Goal: Information Seeking & Learning: Learn about a topic

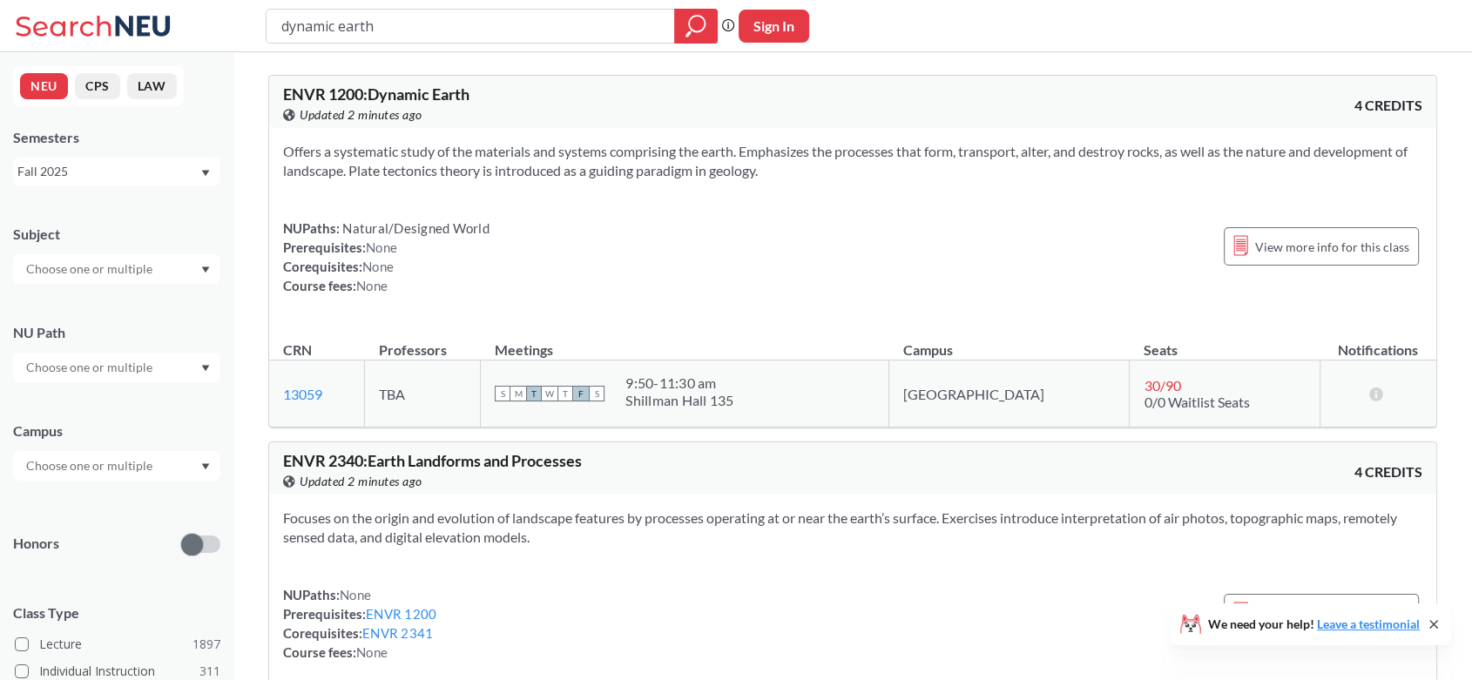
click at [478, 26] on input "dynamic earth" at bounding box center [471, 26] width 382 height 30
click at [478, 26] on input "search" at bounding box center [471, 26] width 382 height 30
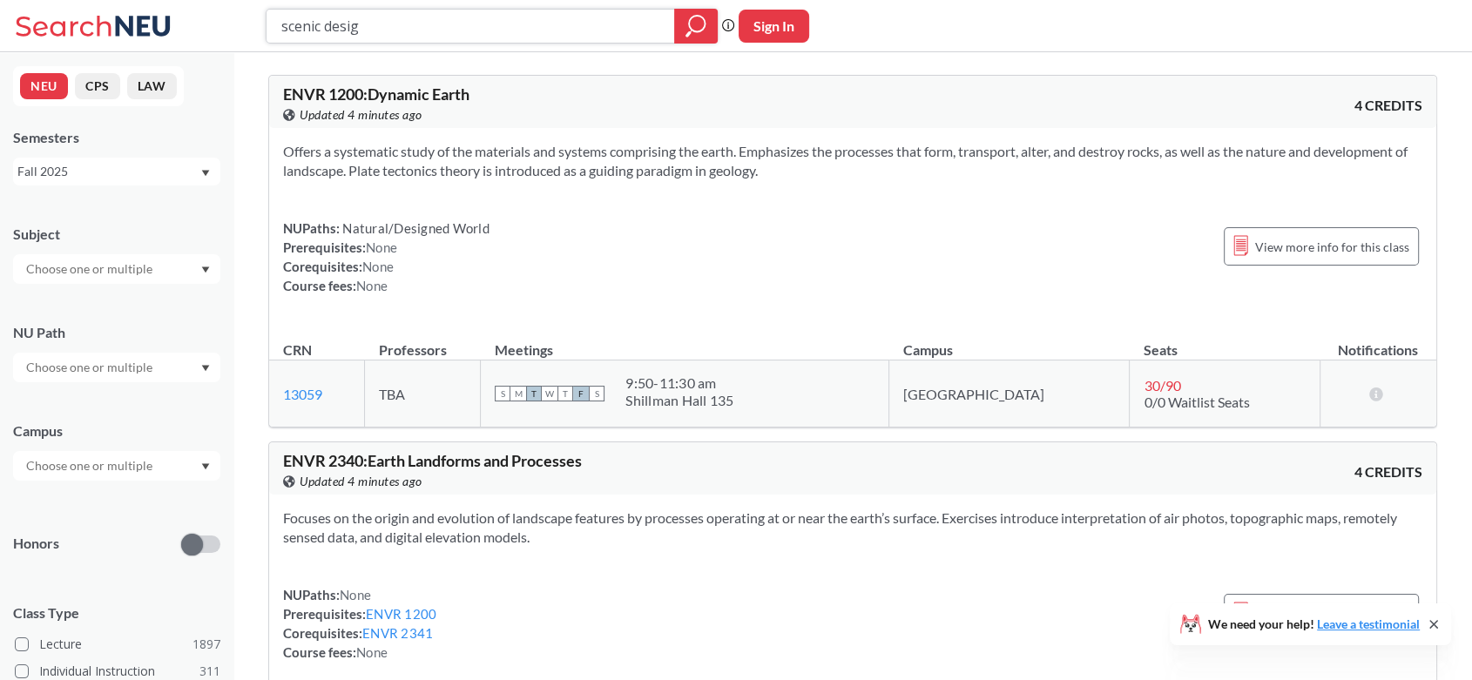
type input "scenic design"
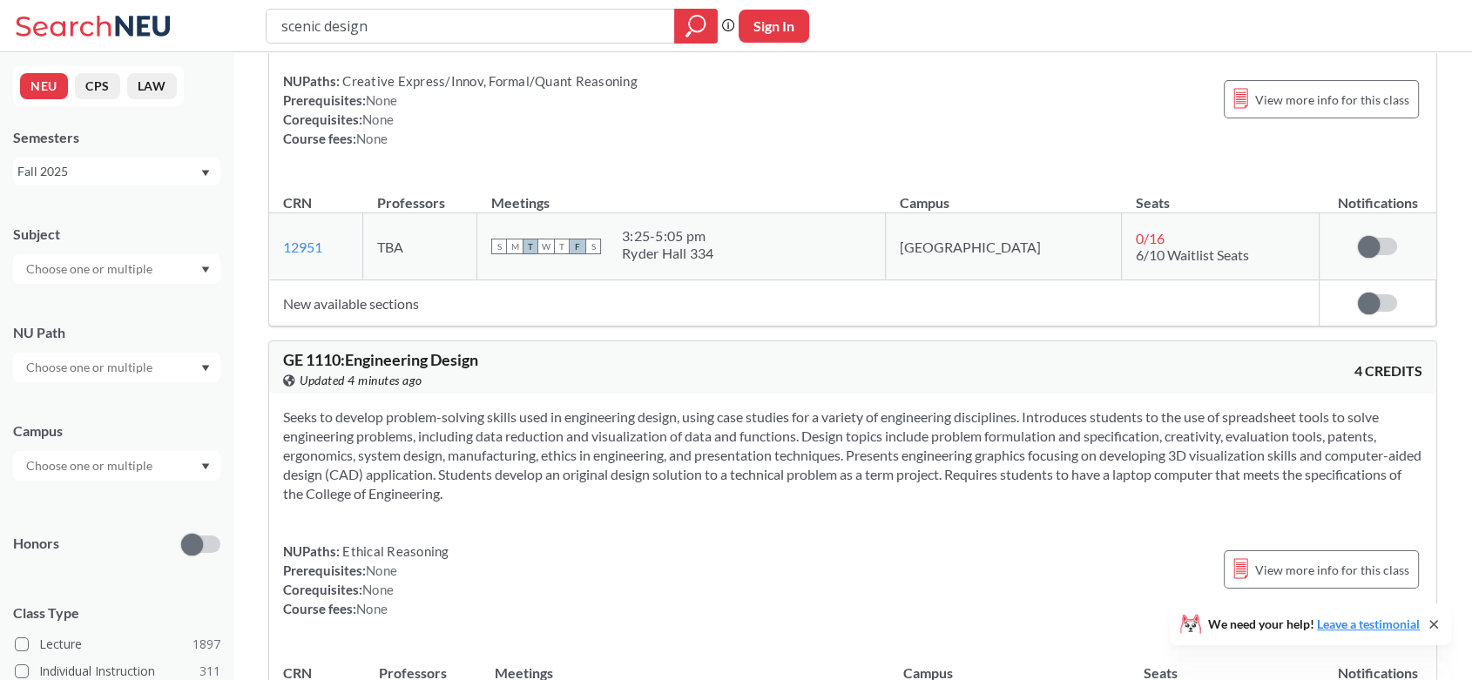
scroll to position [1428, 0]
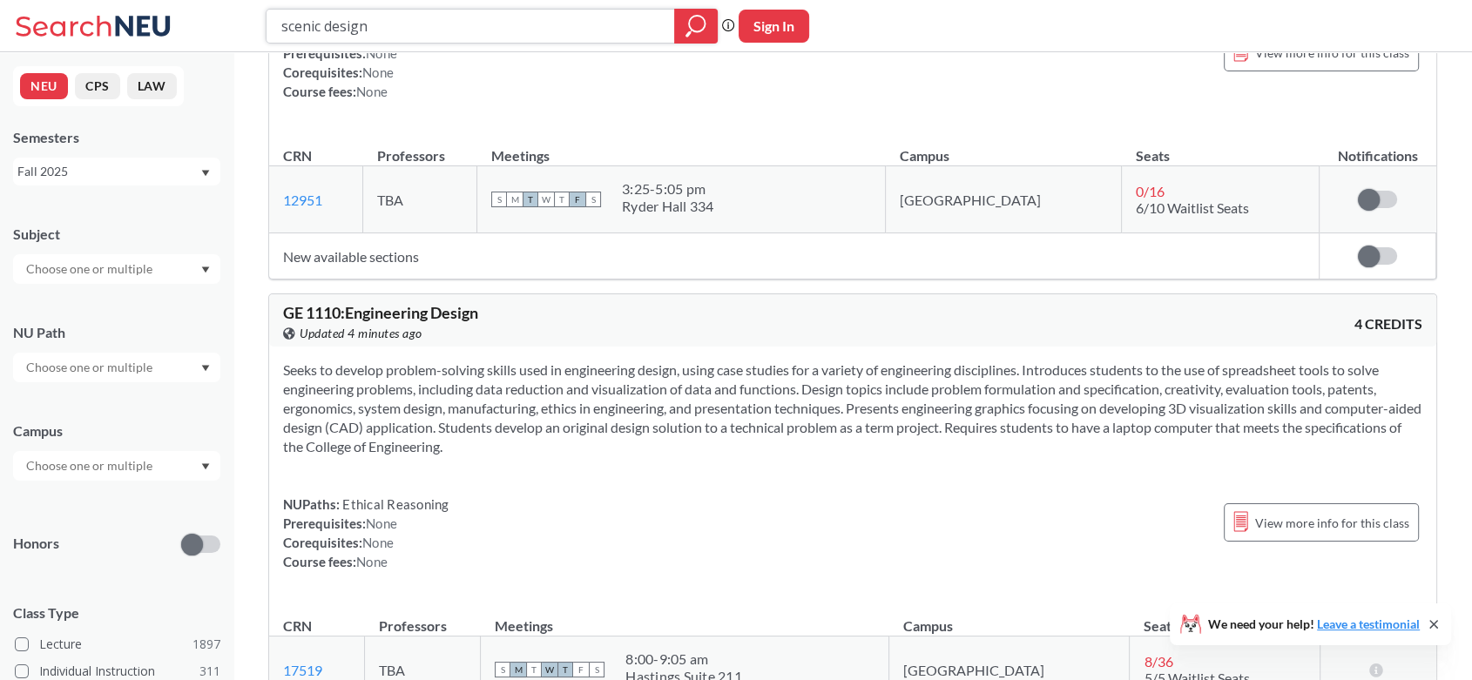
click at [596, 23] on input "scenic design" at bounding box center [471, 26] width 382 height 30
paste input "Introduction to Theatrical D"
type input "Introduction to Theatrical Design"
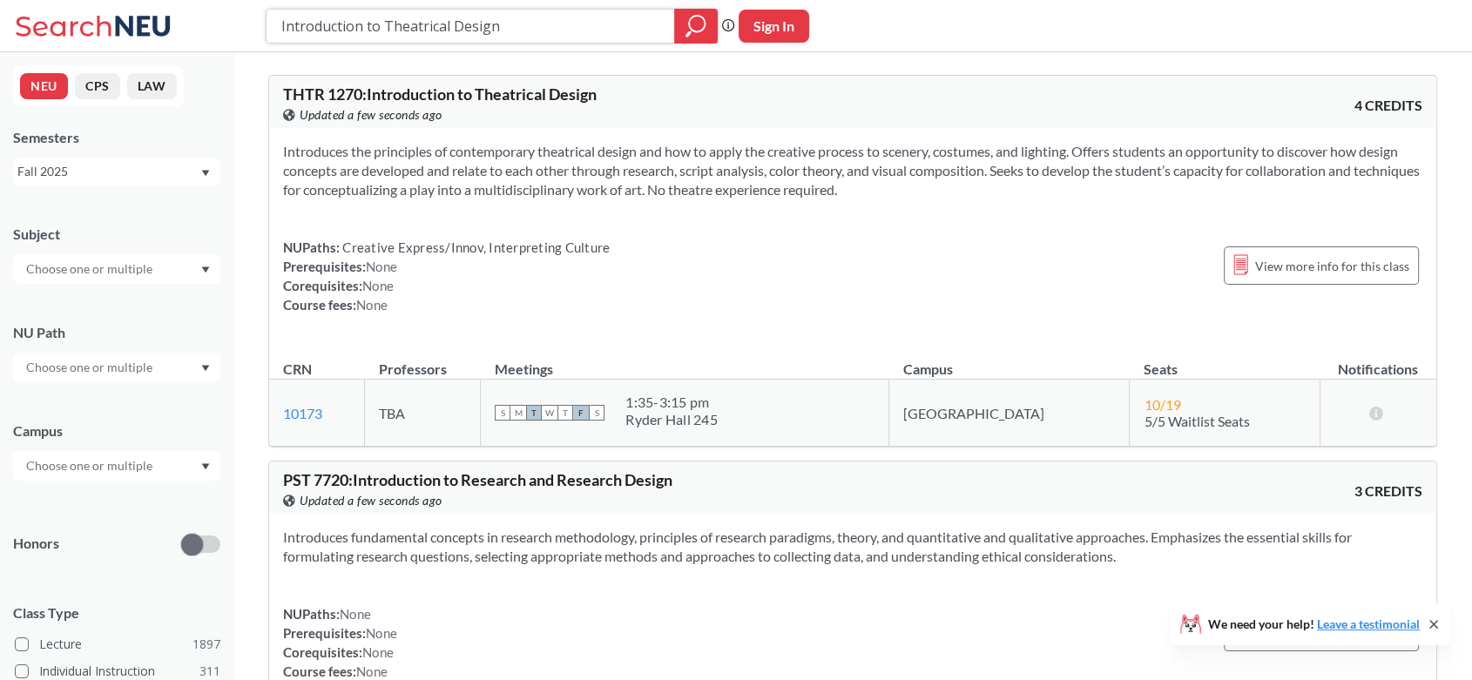
click at [522, 26] on input "Introduction to Theatrical Design" at bounding box center [471, 26] width 382 height 30
paste input "Architectonic Systems"
type input "Architectonic Systems"
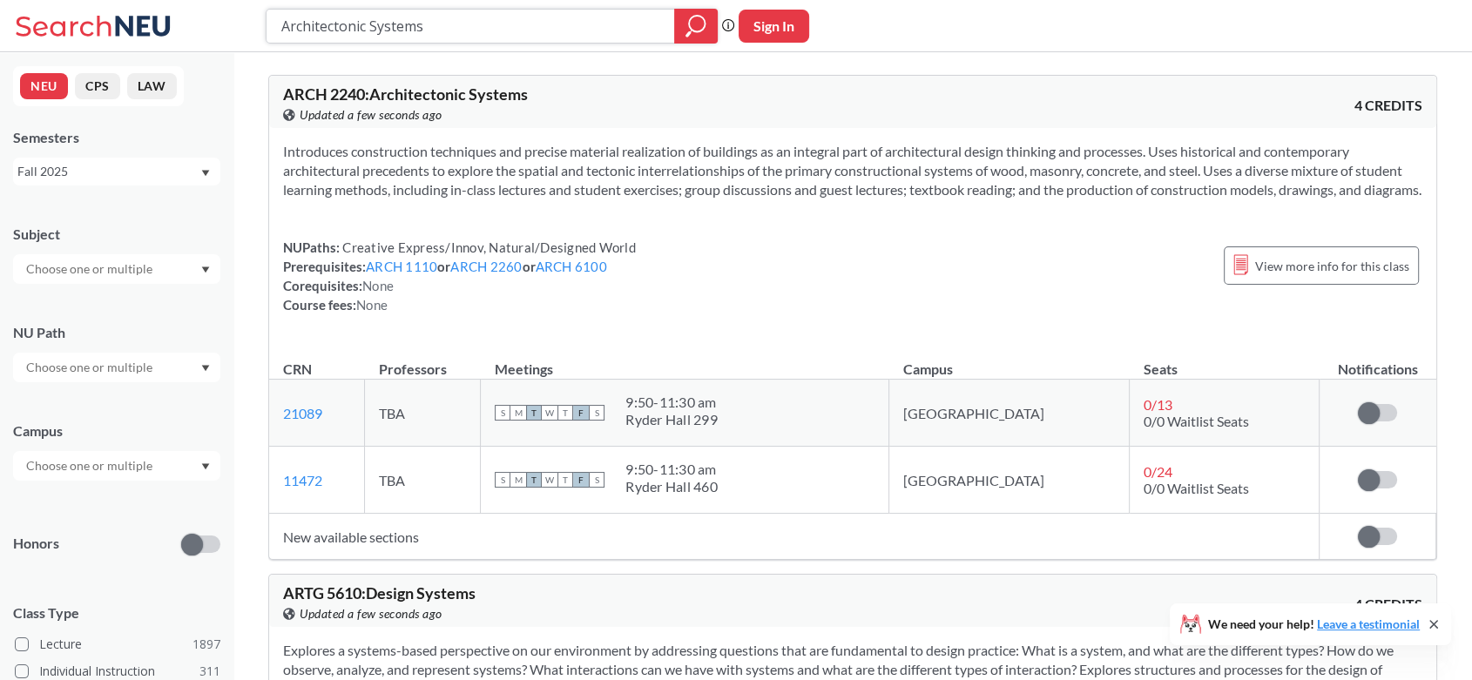
click at [580, 11] on input "Architectonic Systems" at bounding box center [471, 26] width 382 height 30
paste input "Physical and Digital Fabrication"
type input "Physical and Digital Fabrication"
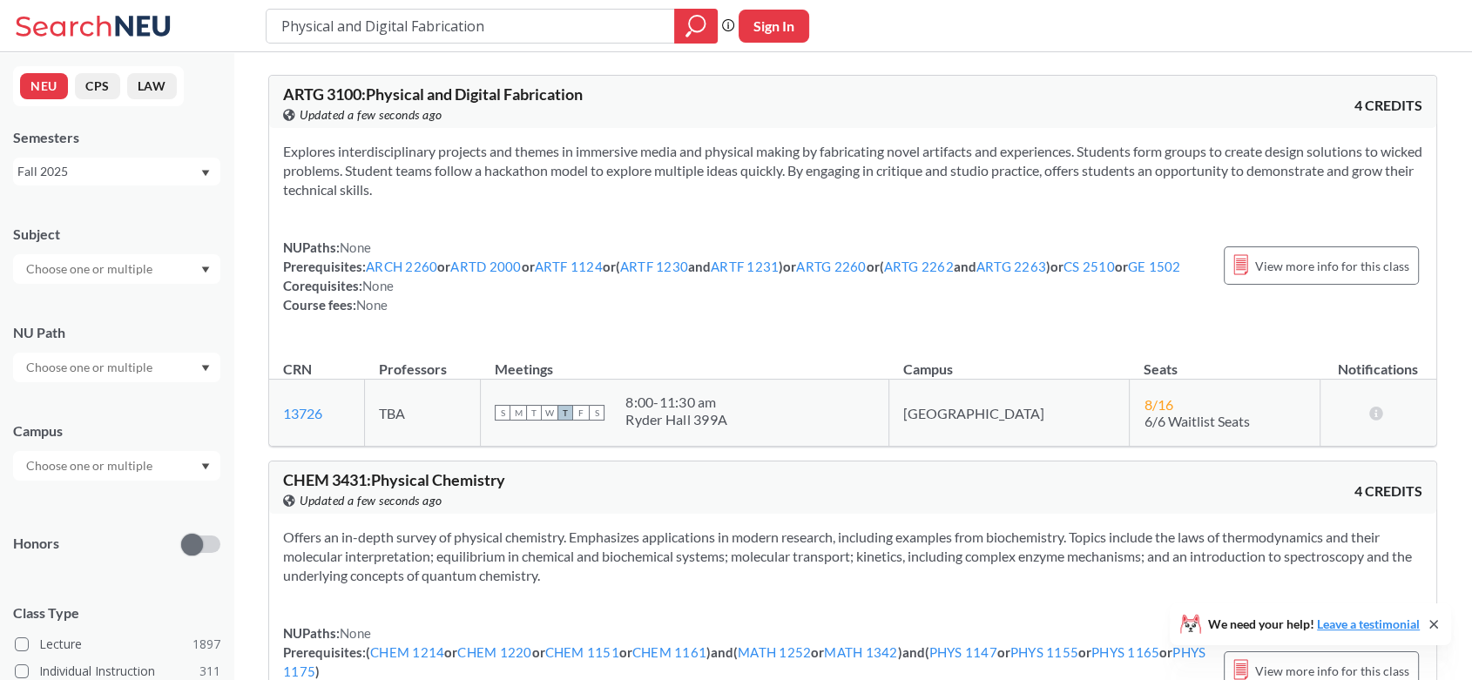
drag, startPoint x: 814, startPoint y: 148, endPoint x: 814, endPoint y: 193, distance: 45.3
click at [814, 193] on section "Explores interdisciplinary projects and themes in immersive media and physical …" at bounding box center [852, 170] width 1139 height 57
click at [635, 23] on input "Physical and Digital Fabrication" at bounding box center [471, 26] width 382 height 30
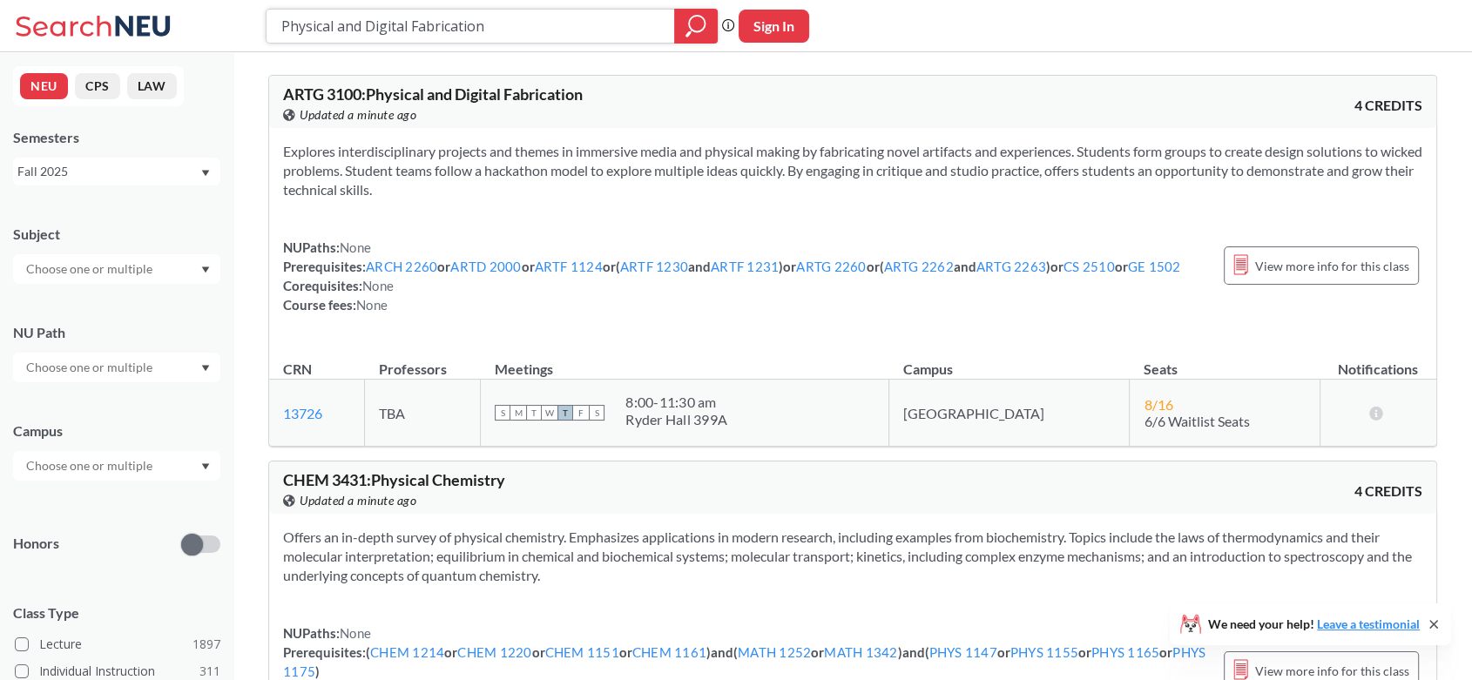
click at [635, 23] on input "Physical and Digital Fabrication" at bounding box center [471, 26] width 382 height 30
paste input "Introduction to Theatrical Desig"
type input "Introduction to Theatrical Design"
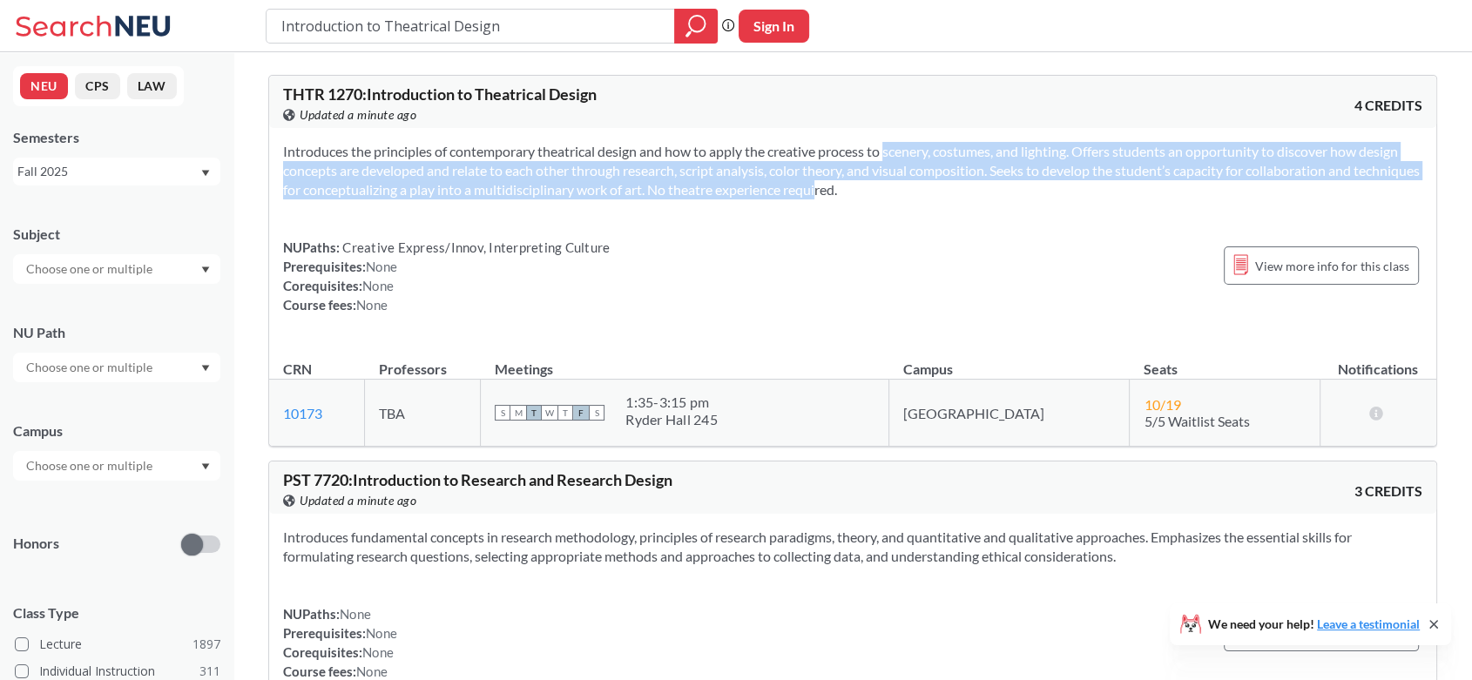
drag, startPoint x: 868, startPoint y: 151, endPoint x: 864, endPoint y: 193, distance: 42.9
click at [864, 193] on section "Introduces the principles of contemporary theatrical design and how to apply th…" at bounding box center [852, 170] width 1139 height 57
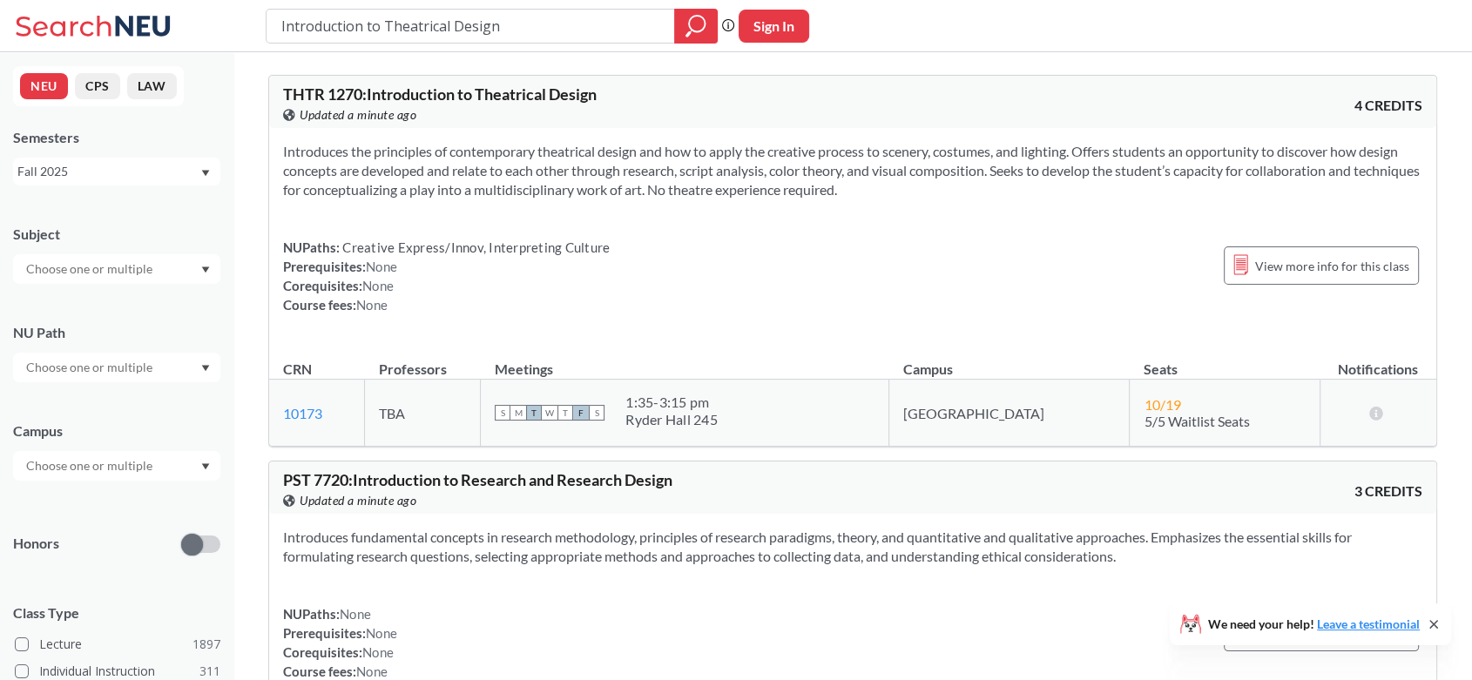
drag, startPoint x: 864, startPoint y: 193, endPoint x: 850, endPoint y: 153, distance: 42.4
click at [850, 153] on section "Introduces the principles of contemporary theatrical design and how to apply th…" at bounding box center [852, 170] width 1139 height 57
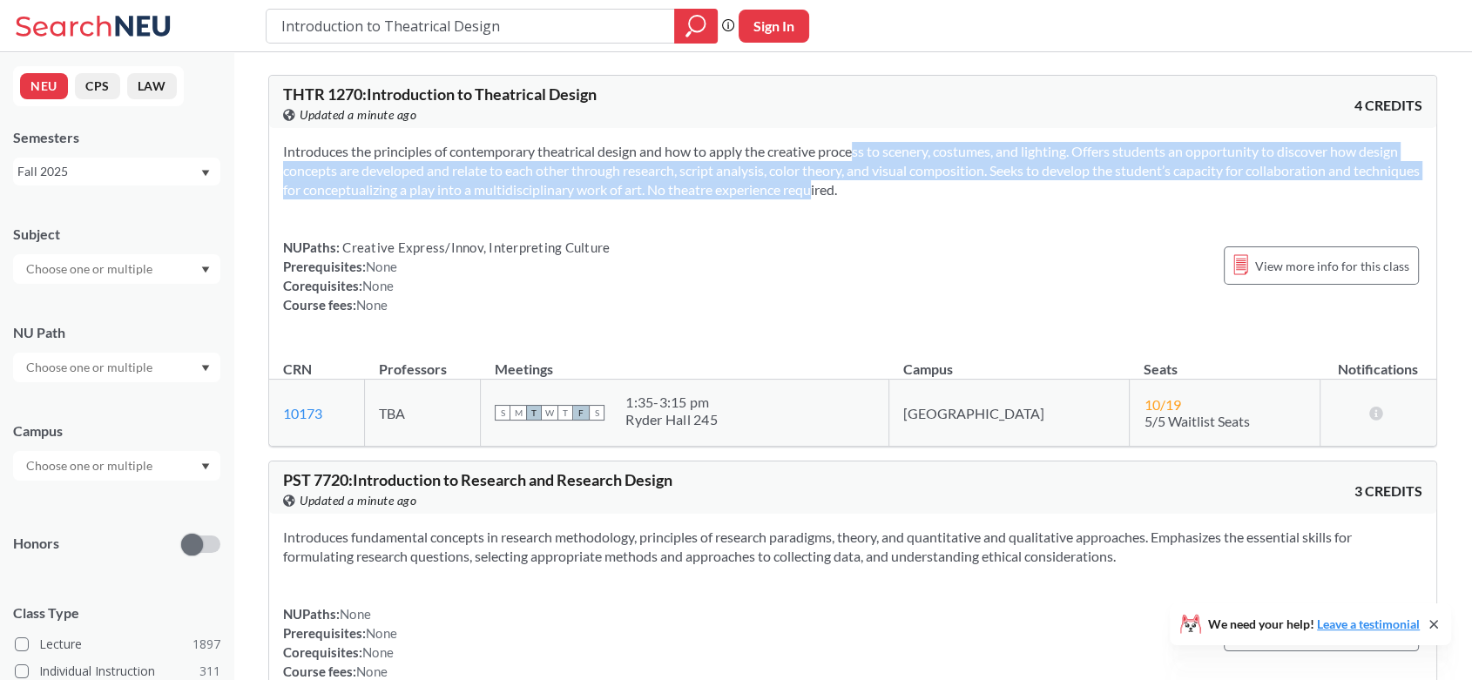
drag, startPoint x: 850, startPoint y: 153, endPoint x: 814, endPoint y: 191, distance: 51.7
click at [814, 191] on section "Introduces the principles of contemporary theatrical design and how to apply th…" at bounding box center [852, 170] width 1139 height 57
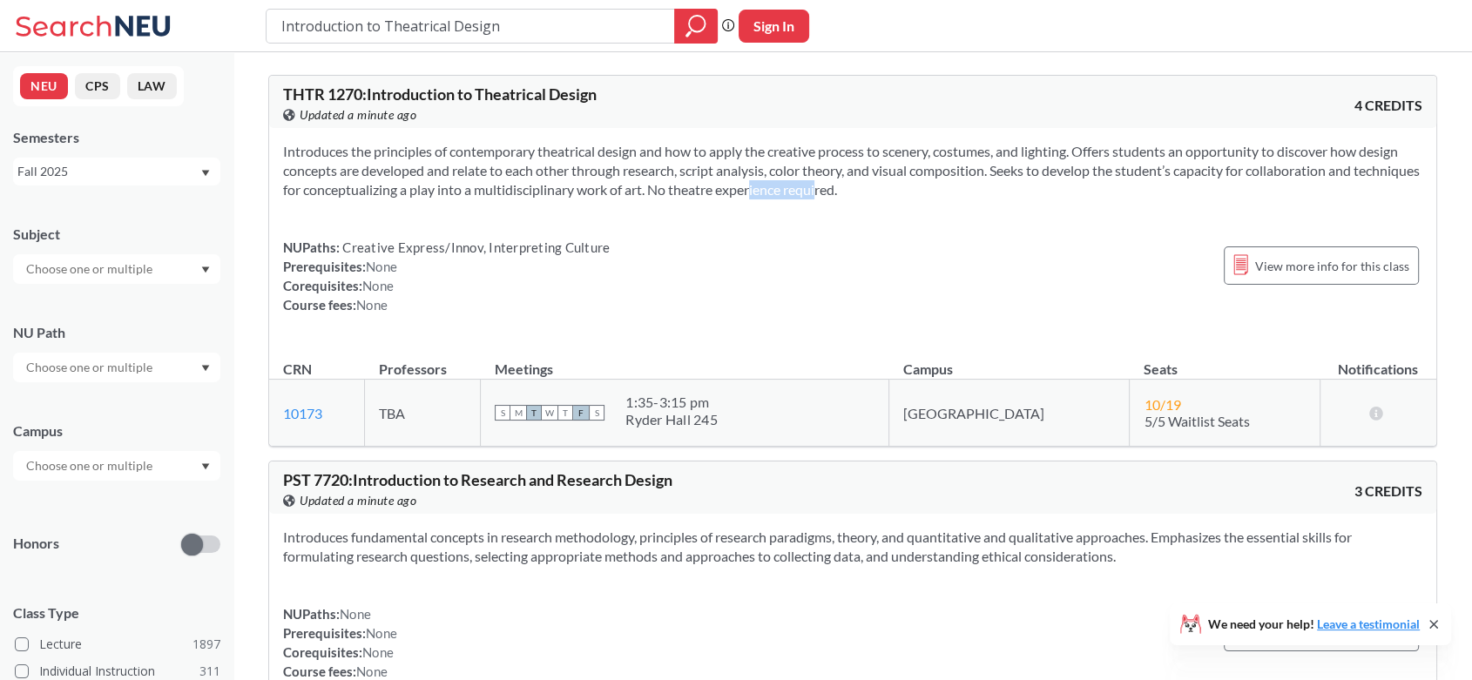
click at [814, 191] on section "Introduces the principles of contemporary theatrical design and how to apply th…" at bounding box center [852, 170] width 1139 height 57
drag, startPoint x: 814, startPoint y: 191, endPoint x: 808, endPoint y: 157, distance: 34.5
click at [808, 157] on section "Introduces the principles of contemporary theatrical design and how to apply th…" at bounding box center [852, 170] width 1139 height 57
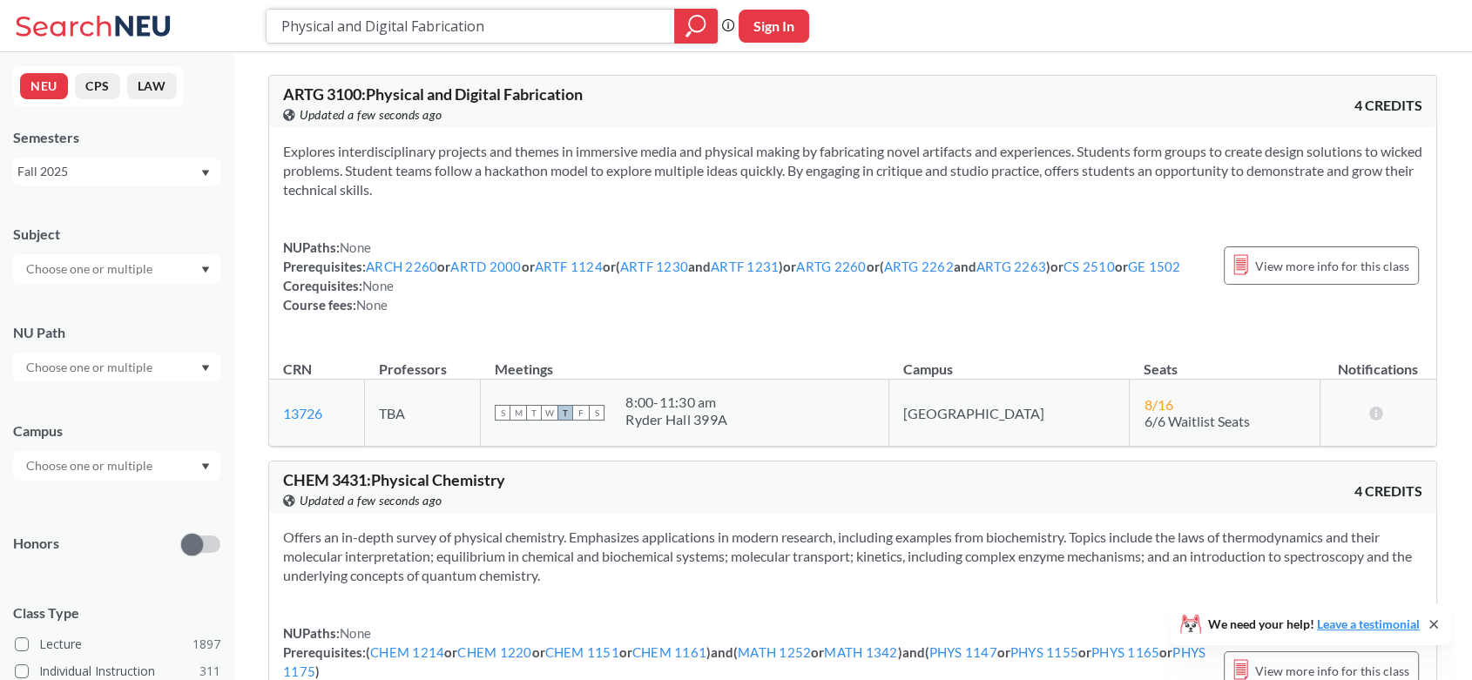
click at [452, 18] on input "Physical and Digital Fabrication" at bounding box center [471, 26] width 382 height 30
paste input "Introduction to [GEOGRAPHIC_DATA]"
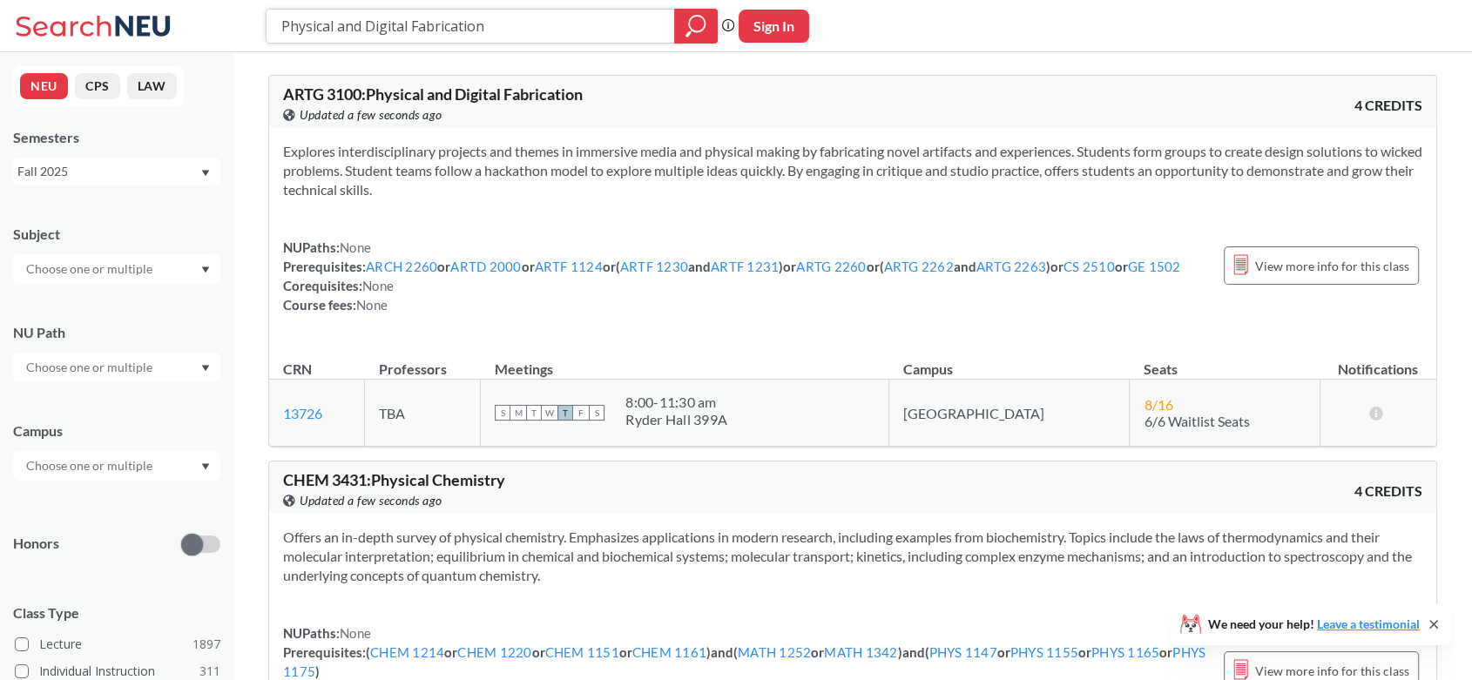
type input "Introduction to [GEOGRAPHIC_DATA]"
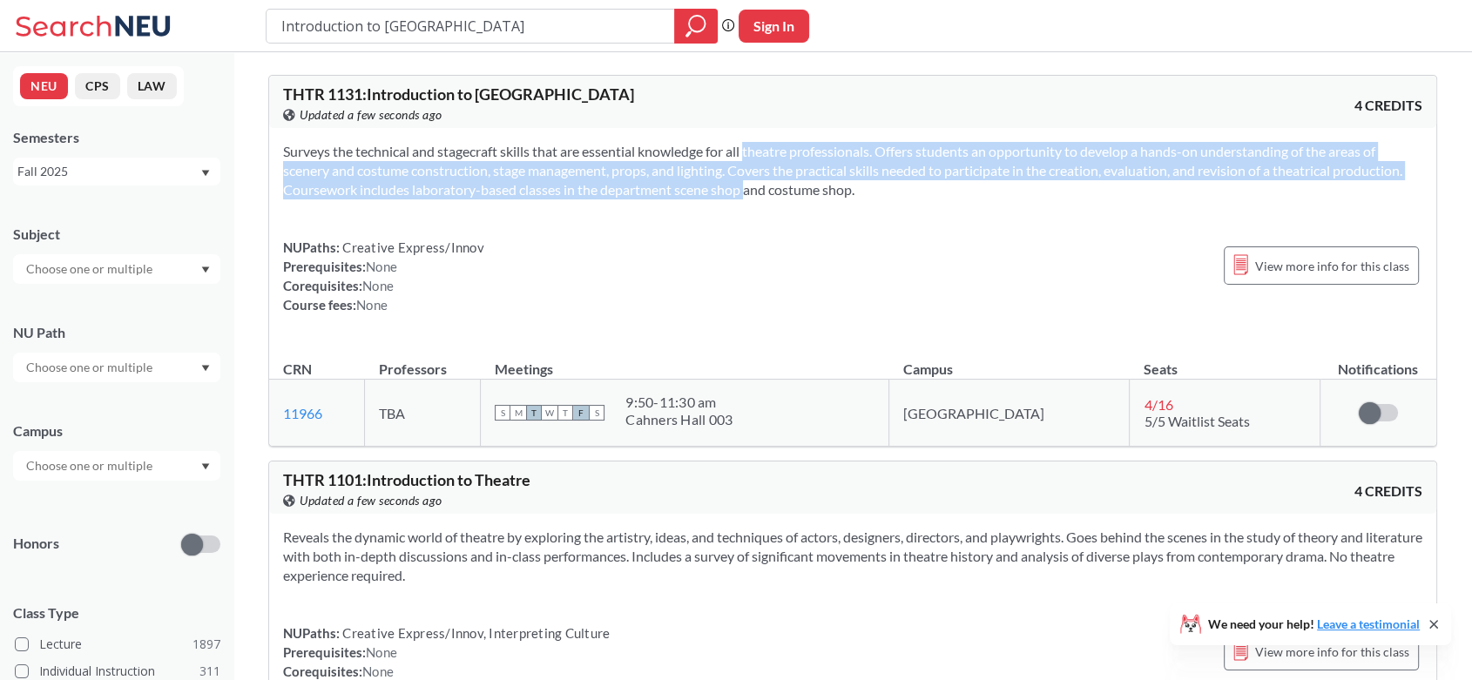
drag, startPoint x: 732, startPoint y: 152, endPoint x: 719, endPoint y: 186, distance: 36.4
click at [719, 186] on section "Surveys the technical and stagecraft skills that are essential knowledge for al…" at bounding box center [852, 170] width 1139 height 57
drag, startPoint x: 719, startPoint y: 186, endPoint x: 718, endPoint y: 156, distance: 30.5
click at [718, 156] on section "Surveys the technical and stagecraft skills that are essential knowledge for al…" at bounding box center [852, 170] width 1139 height 57
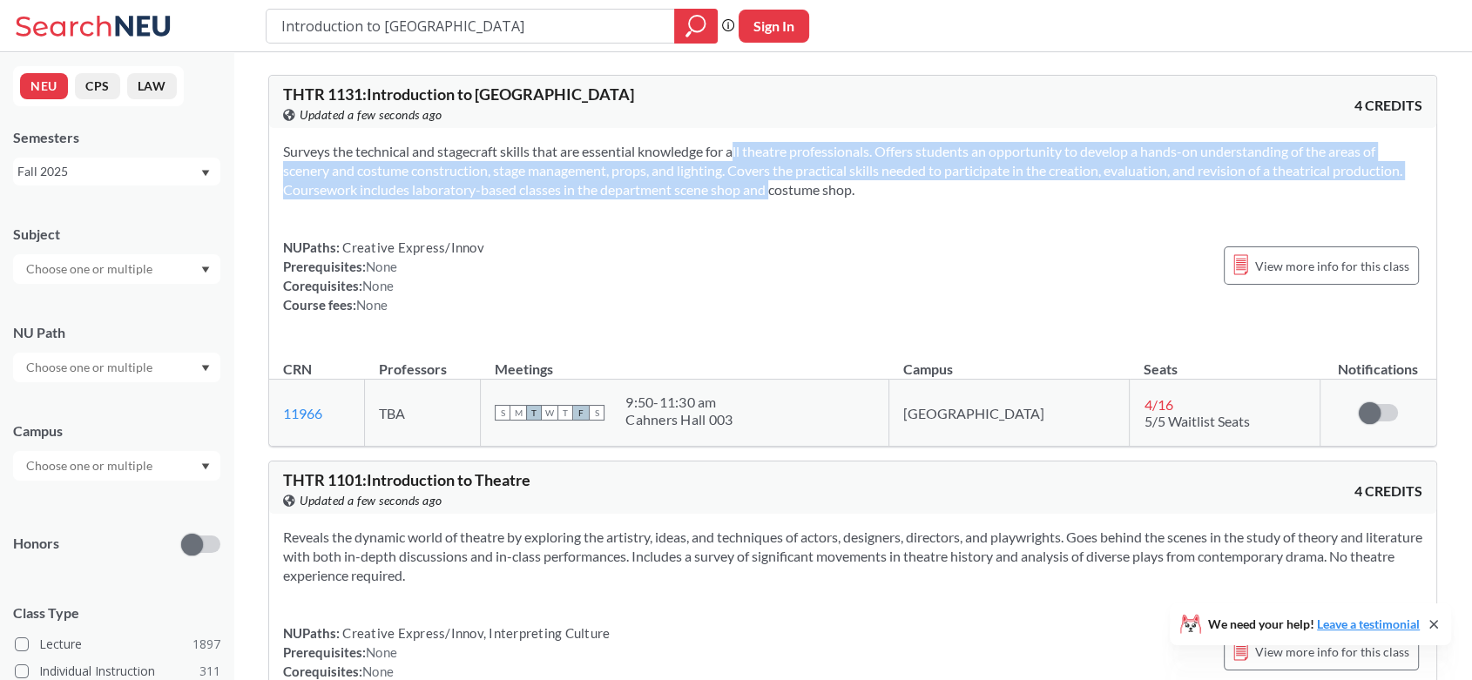
click at [718, 156] on section "Surveys the technical and stagecraft skills that are essential knowledge for al…" at bounding box center [852, 170] width 1139 height 57
drag, startPoint x: 718, startPoint y: 156, endPoint x: 705, endPoint y: 189, distance: 35.3
click at [705, 189] on section "Surveys the technical and stagecraft skills that are essential knowledge for al…" at bounding box center [852, 170] width 1139 height 57
drag, startPoint x: 705, startPoint y: 189, endPoint x: 694, endPoint y: 153, distance: 37.5
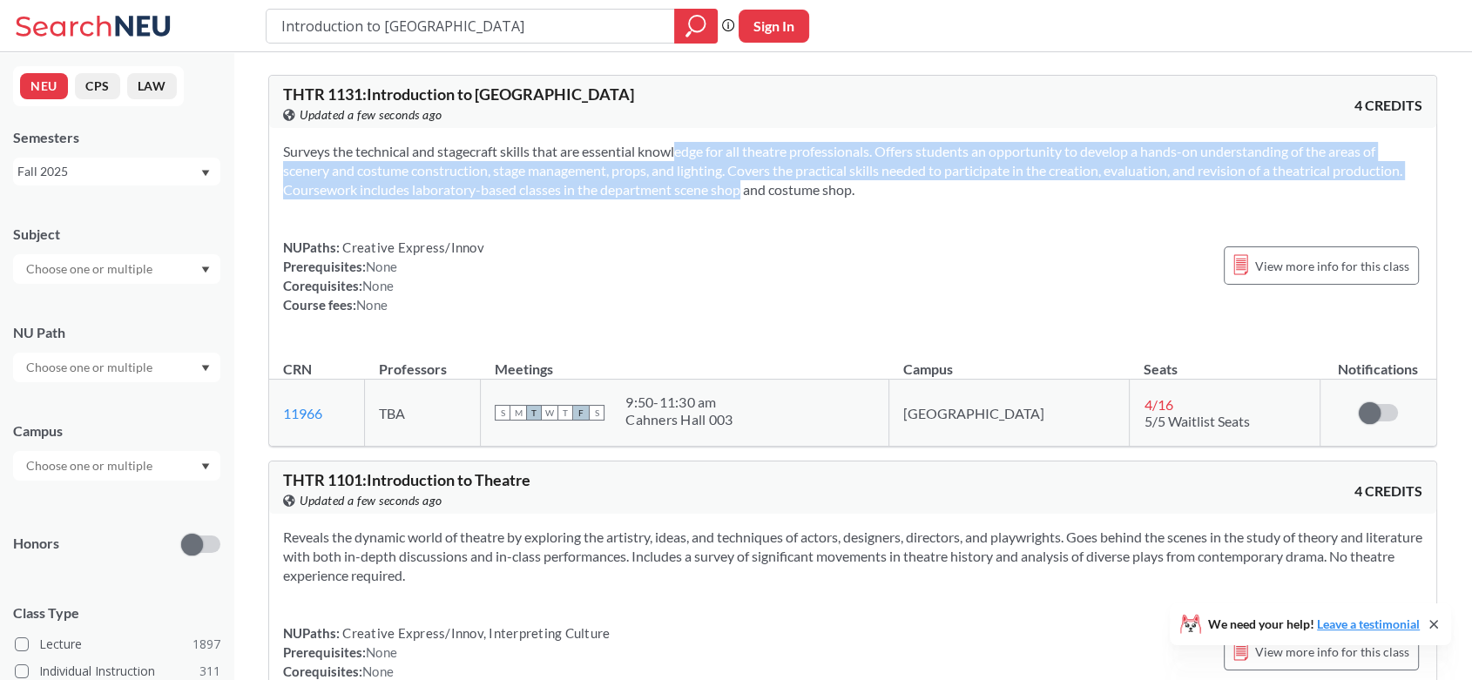
click at [694, 153] on section "Surveys the technical and stagecraft skills that are essential knowledge for al…" at bounding box center [852, 170] width 1139 height 57
drag, startPoint x: 694, startPoint y: 153, endPoint x: 691, endPoint y: 190, distance: 36.7
click at [691, 190] on section "Surveys the technical and stagecraft skills that are essential knowledge for al…" at bounding box center [852, 170] width 1139 height 57
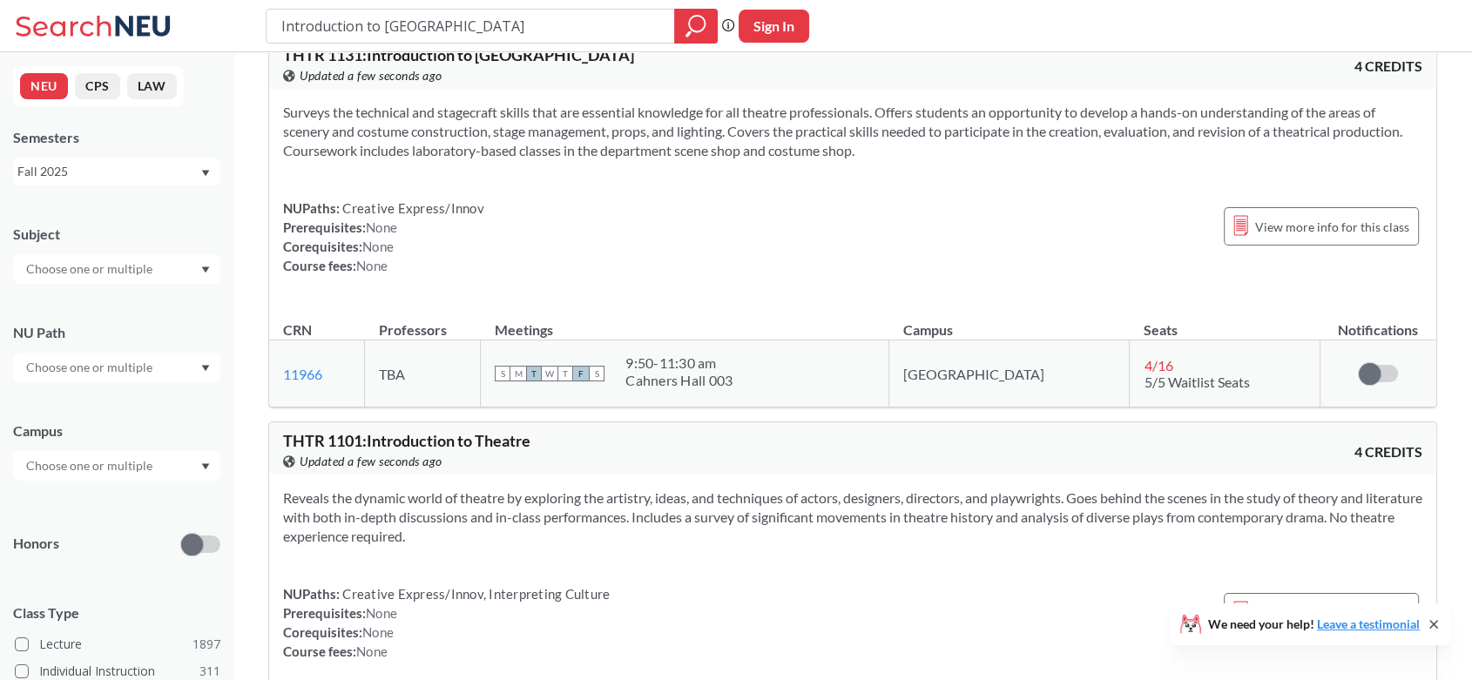
scroll to position [7, 0]
